Goal: Information Seeking & Learning: Learn about a topic

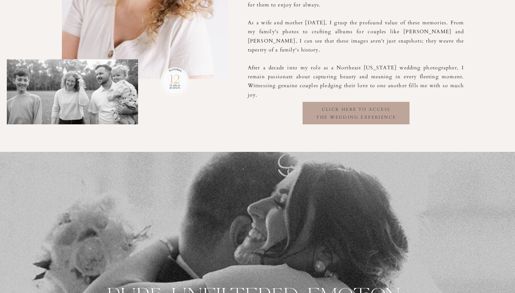
scroll to position [518, 0]
click at [342, 112] on h3 "click here to access the wedding experience" at bounding box center [356, 113] width 107 height 14
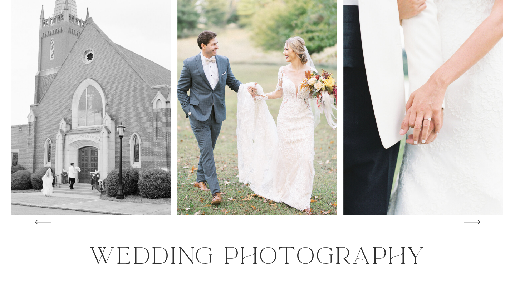
scroll to position [82, 0]
click at [485, 112] on img at bounding box center [424, 95] width 160 height 239
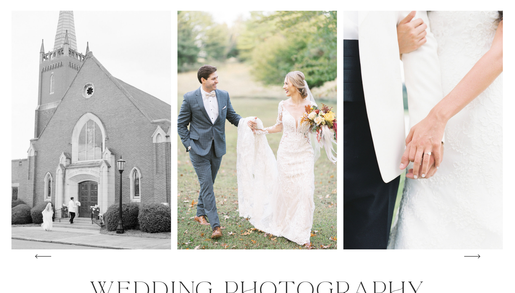
scroll to position [59, 0]
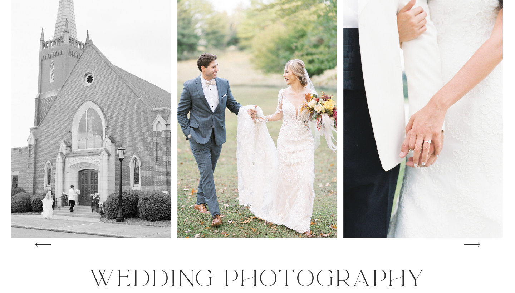
click at [479, 249] on icon at bounding box center [472, 244] width 23 height 21
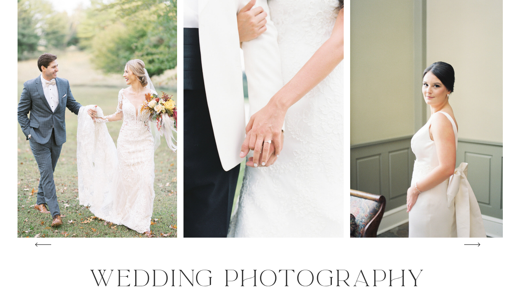
click at [479, 247] on icon at bounding box center [472, 244] width 23 height 21
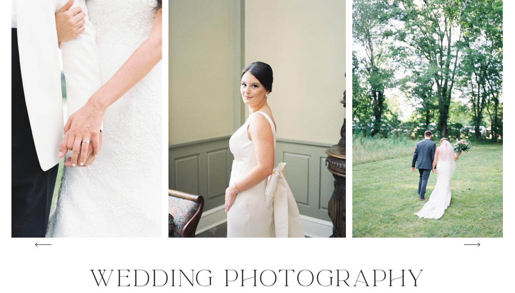
click at [479, 247] on icon at bounding box center [472, 244] width 23 height 21
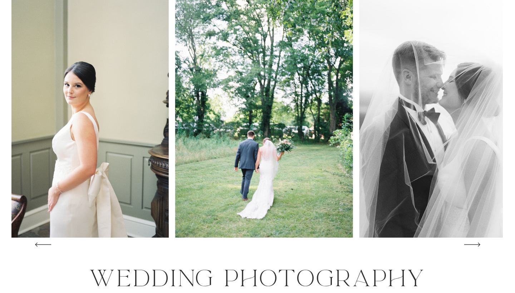
click at [479, 247] on icon at bounding box center [472, 244] width 23 height 21
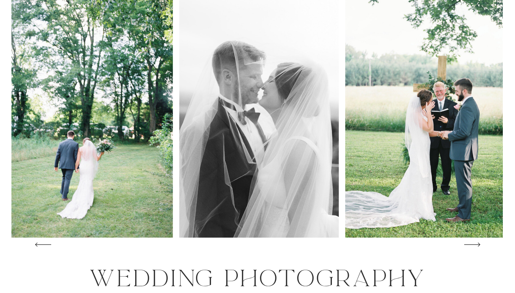
click at [479, 247] on icon at bounding box center [472, 244] width 23 height 21
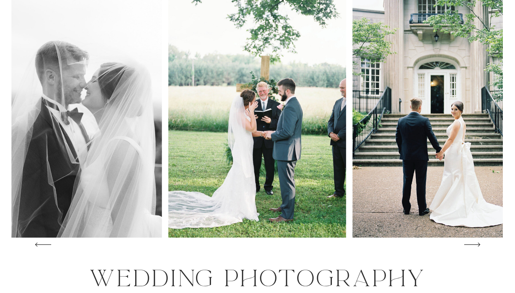
click at [479, 247] on icon at bounding box center [472, 244] width 23 height 21
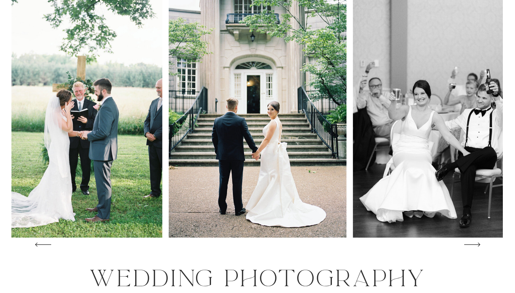
click at [479, 247] on icon at bounding box center [472, 244] width 23 height 21
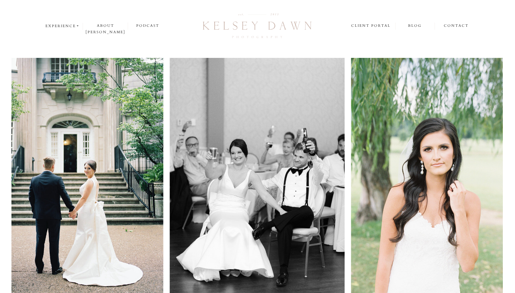
scroll to position [0, 0]
click at [414, 28] on nav "blog" at bounding box center [414, 26] width 39 height 7
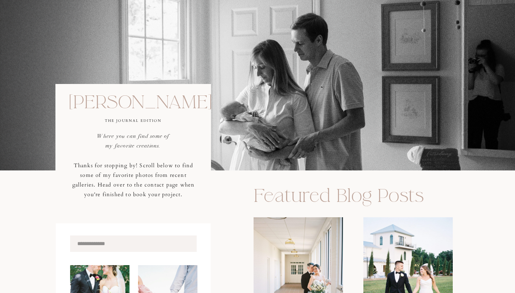
scroll to position [19, 0]
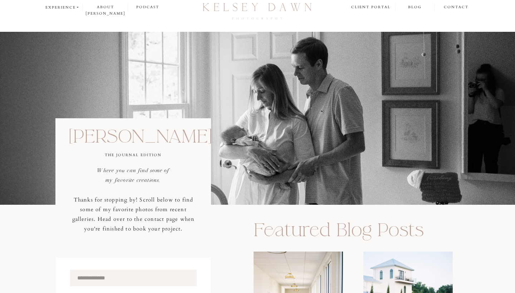
click at [77, 8] on div at bounding box center [79, 8] width 4 height 4
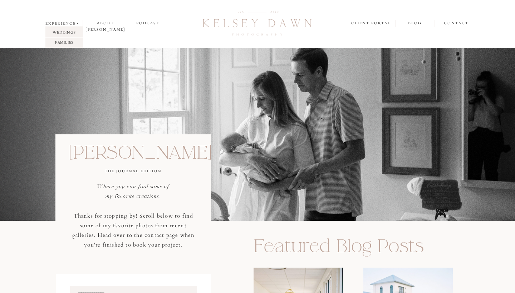
scroll to position [0, 0]
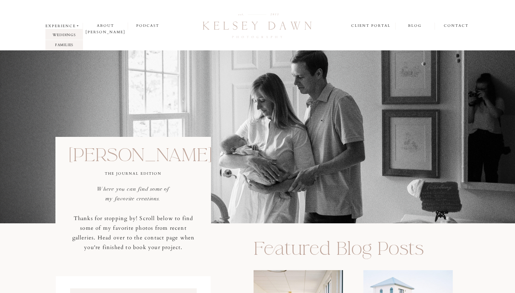
click at [63, 36] on p "weddings" at bounding box center [64, 35] width 38 height 6
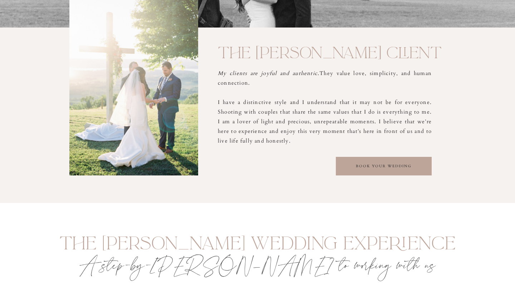
scroll to position [855, 0]
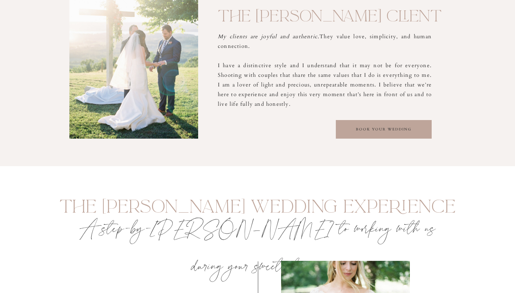
click at [374, 137] on div at bounding box center [384, 129] width 96 height 19
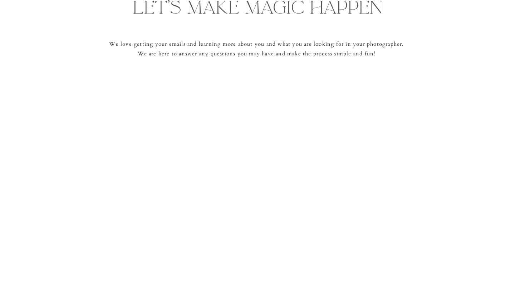
scroll to position [303, 0]
